Goal: Transaction & Acquisition: Download file/media

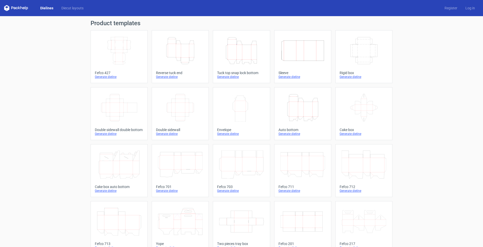
click at [362, 110] on icon at bounding box center [364, 107] width 45 height 28
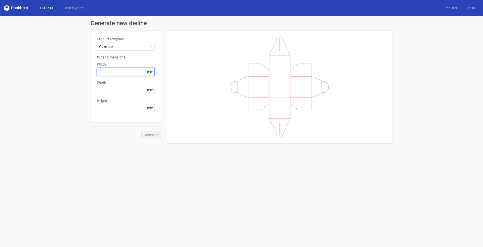
click at [111, 69] on input "text" at bounding box center [126, 72] width 58 height 8
type input "50"
type input "100"
type input "300"
click at [154, 137] on button "Generate" at bounding box center [151, 135] width 20 height 8
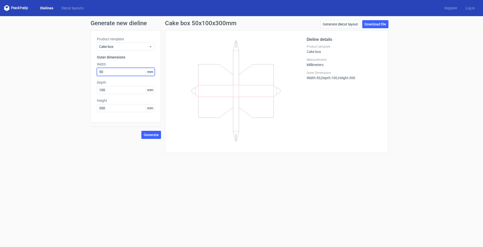
drag, startPoint x: 106, startPoint y: 72, endPoint x: 62, endPoint y: 69, distance: 43.9
click at [66, 69] on div "Generate new dieline Product template Cake box Outer dimensions Width 50 mm Dep…" at bounding box center [241, 86] width 483 height 141
type input "90"
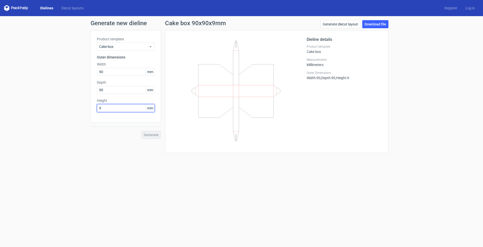
type input "96"
click at [152, 135] on button "Generate" at bounding box center [151, 135] width 20 height 8
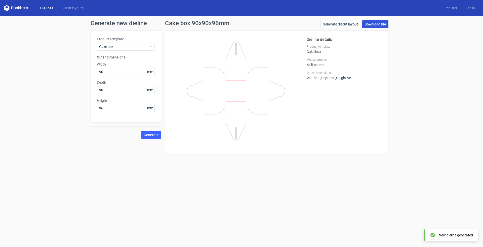
click at [385, 21] on link "Download file" at bounding box center [376, 24] width 26 height 8
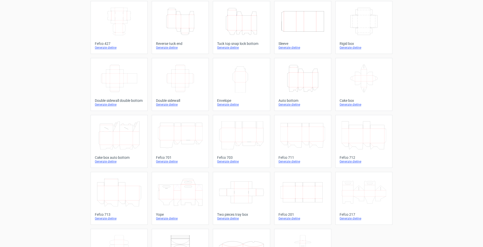
scroll to position [36, 0]
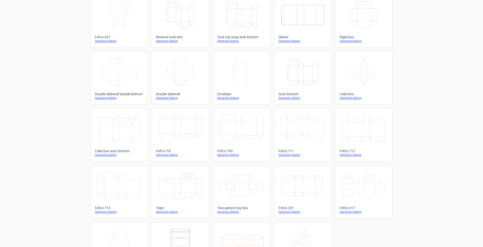
click at [359, 188] on icon at bounding box center [364, 185] width 45 height 28
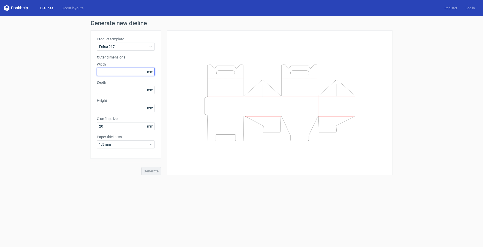
click at [111, 73] on input "text" at bounding box center [126, 72] width 58 height 8
type input "50"
type input "100"
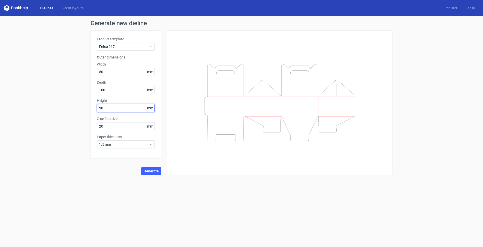
type input "300"
click at [155, 174] on button "Generate" at bounding box center [151, 171] width 20 height 8
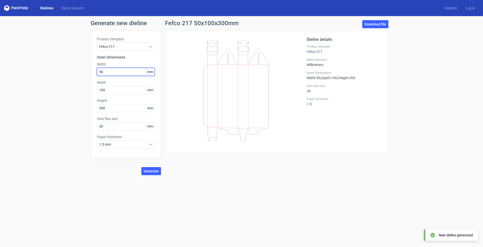
drag, startPoint x: 106, startPoint y: 70, endPoint x: 74, endPoint y: 69, distance: 32.0
click at [84, 70] on div "Generate new dieline Product template Fefco 217 Outer dimensions Width 50 mm De…" at bounding box center [241, 97] width 483 height 163
type input "90"
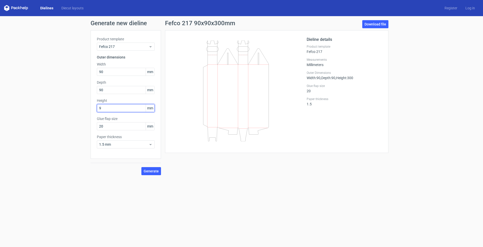
type input "95"
click at [150, 172] on span "Generate" at bounding box center [151, 171] width 15 height 4
